Goal: Information Seeking & Learning: Learn about a topic

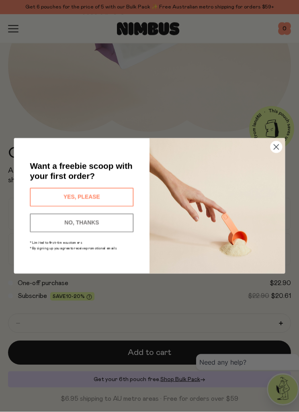
scroll to position [203, 0]
click at [106, 207] on button "YES, PLEASE" at bounding box center [82, 197] width 104 height 19
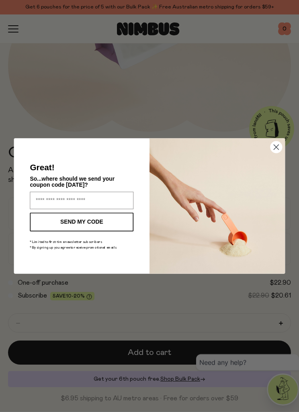
click at [93, 232] on button "SEND MY CODE" at bounding box center [82, 222] width 104 height 19
type input "**********"
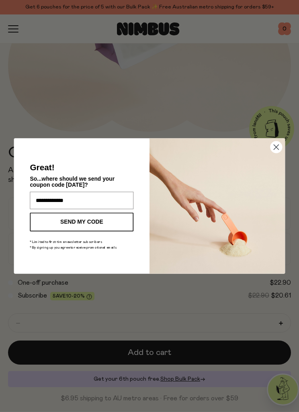
click at [85, 232] on button "SEND MY CODE" at bounding box center [82, 222] width 104 height 19
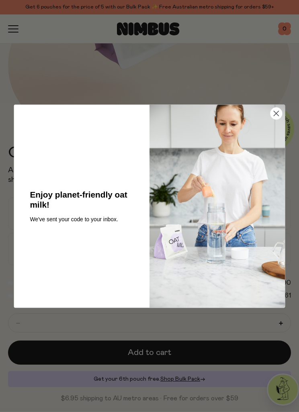
click at [278, 119] on circle "Close dialog" at bounding box center [277, 114] width 12 height 12
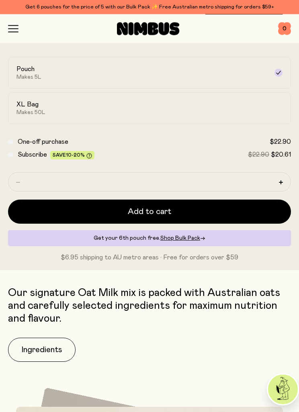
scroll to position [344, 0]
click at [37, 101] on h2 "XL Bag" at bounding box center [27, 105] width 22 height 8
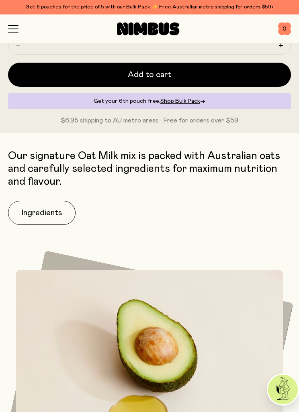
scroll to position [488, 0]
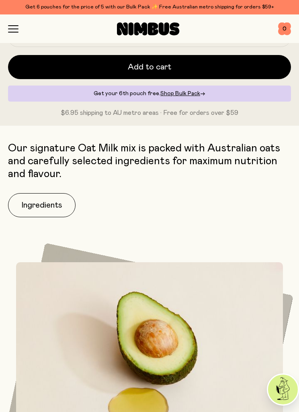
click at [41, 206] on button "Ingredients" at bounding box center [42, 205] width 68 height 24
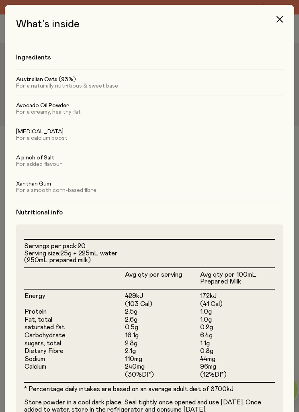
scroll to position [0, 0]
click at [275, 22] on button "button" at bounding box center [279, 19] width 19 height 19
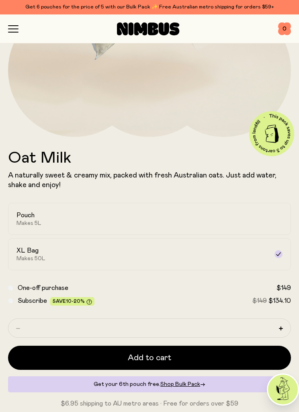
scroll to position [197, 0]
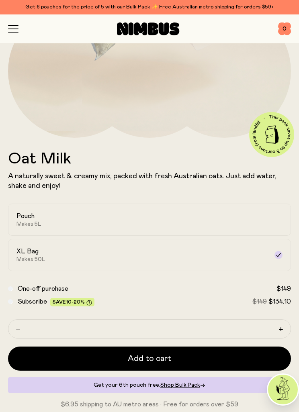
click at [29, 220] on div "Pouch Makes 5L" at bounding box center [142, 219] width 252 height 15
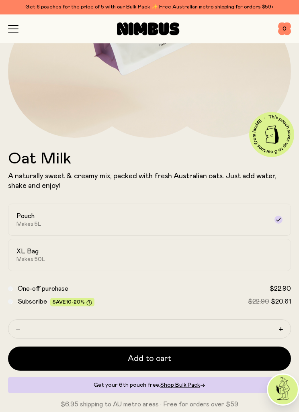
click at [16, 31] on icon "button" at bounding box center [13, 28] width 10 height 7
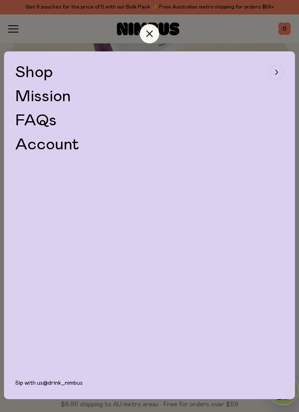
click at [44, 122] on link "FAQs" at bounding box center [35, 121] width 41 height 16
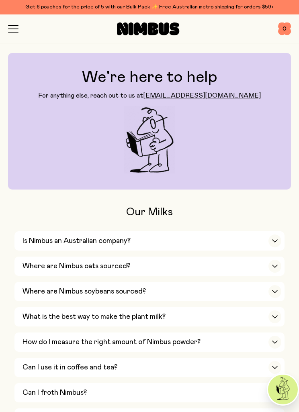
click at [278, 263] on div "button" at bounding box center [275, 266] width 13 height 13
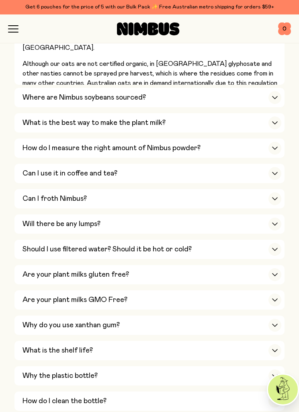
scroll to position [263, 0]
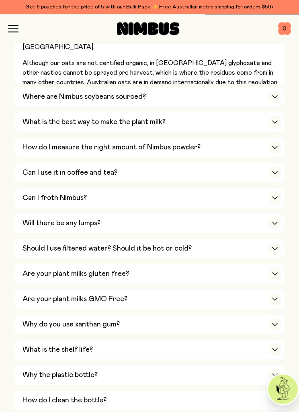
click at [277, 197] on icon "button" at bounding box center [275, 198] width 6 height 3
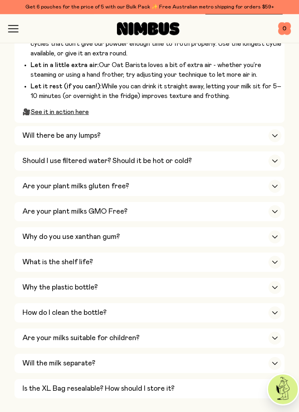
scroll to position [492, 0]
click at [274, 155] on div "button" at bounding box center [275, 161] width 13 height 13
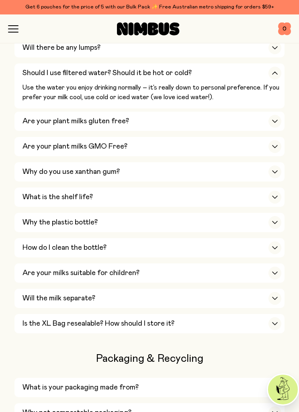
scroll to position [370, 0]
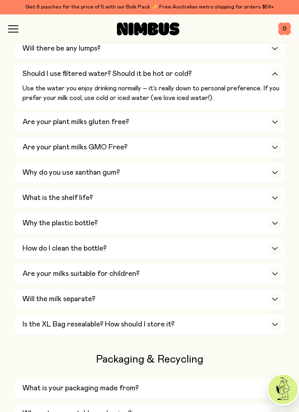
click at [274, 298] on icon "button" at bounding box center [275, 299] width 5 height 2
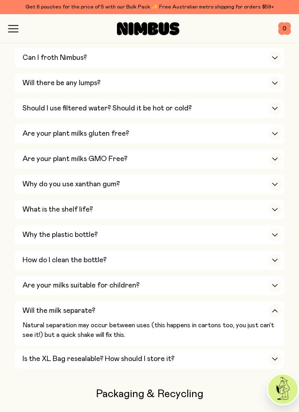
scroll to position [328, 0]
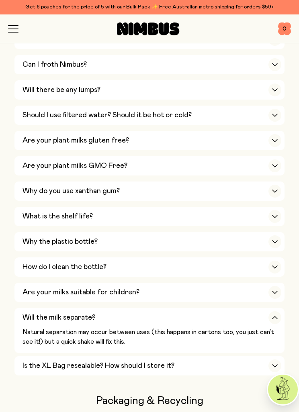
click at [274, 190] on icon "button" at bounding box center [275, 191] width 6 height 3
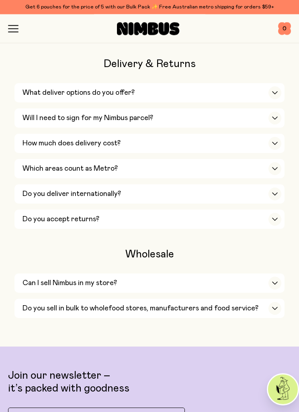
scroll to position [1044, 0]
click at [280, 302] on div "button" at bounding box center [275, 308] width 13 height 13
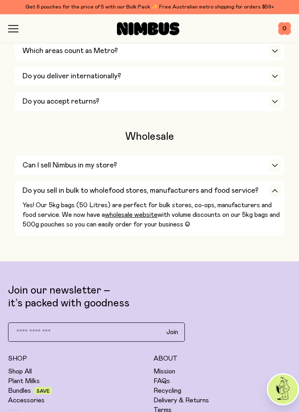
scroll to position [1162, 0]
click at [23, 412] on link "Stockists" at bounding box center [22, 420] width 29 height 8
